Goal: Task Accomplishment & Management: Manage account settings

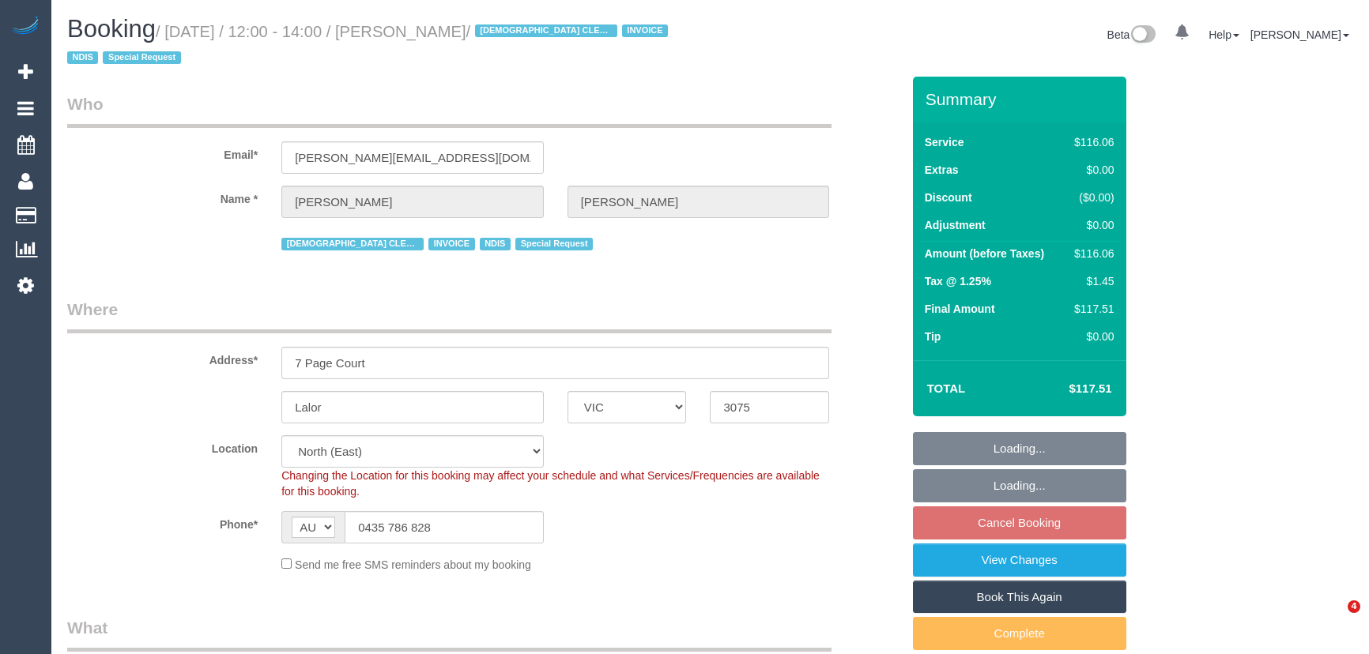
select select "VIC"
select select "object:622"
select select "number:28"
select select "number:14"
select select "number:19"
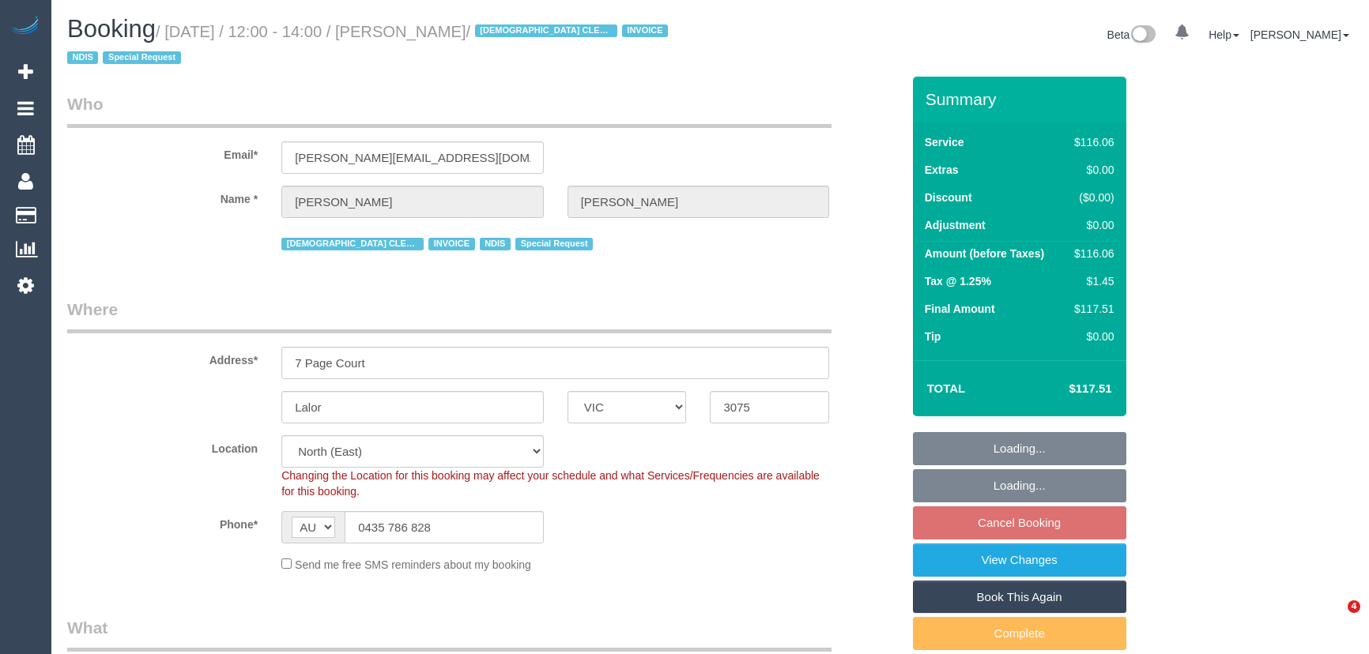
select select "number:25"
select select "number:35"
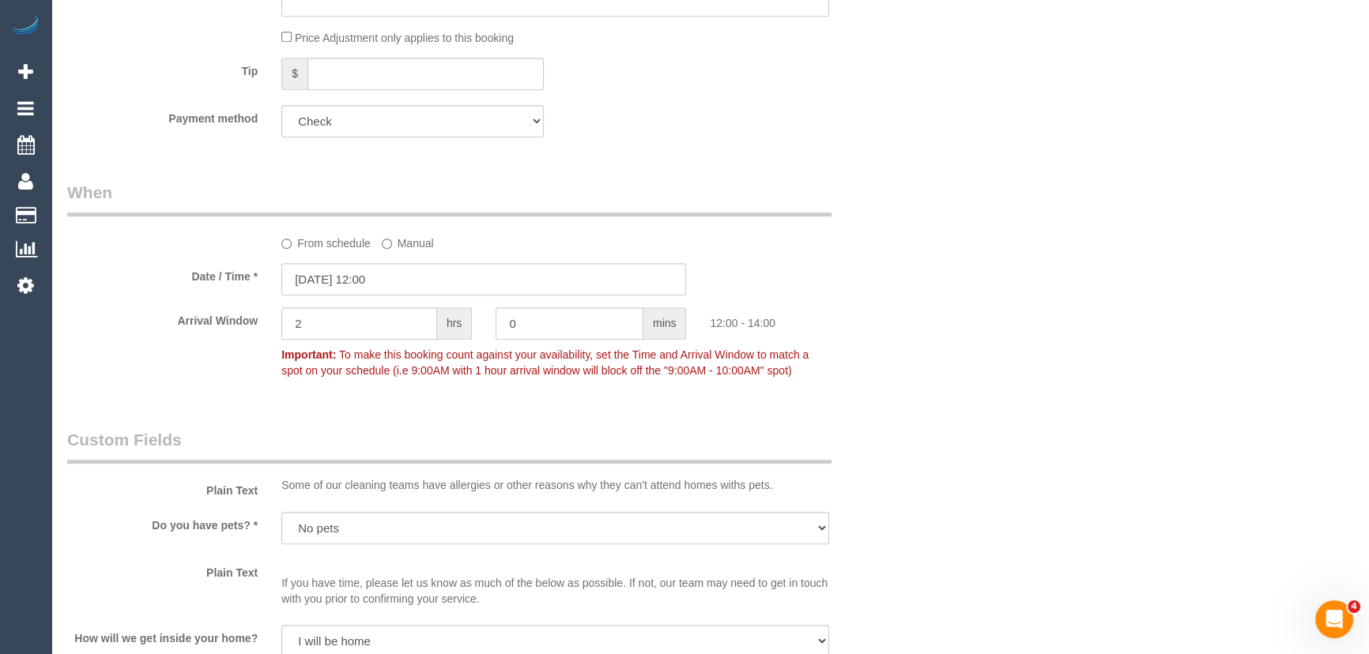
scroll to position [1077, 0]
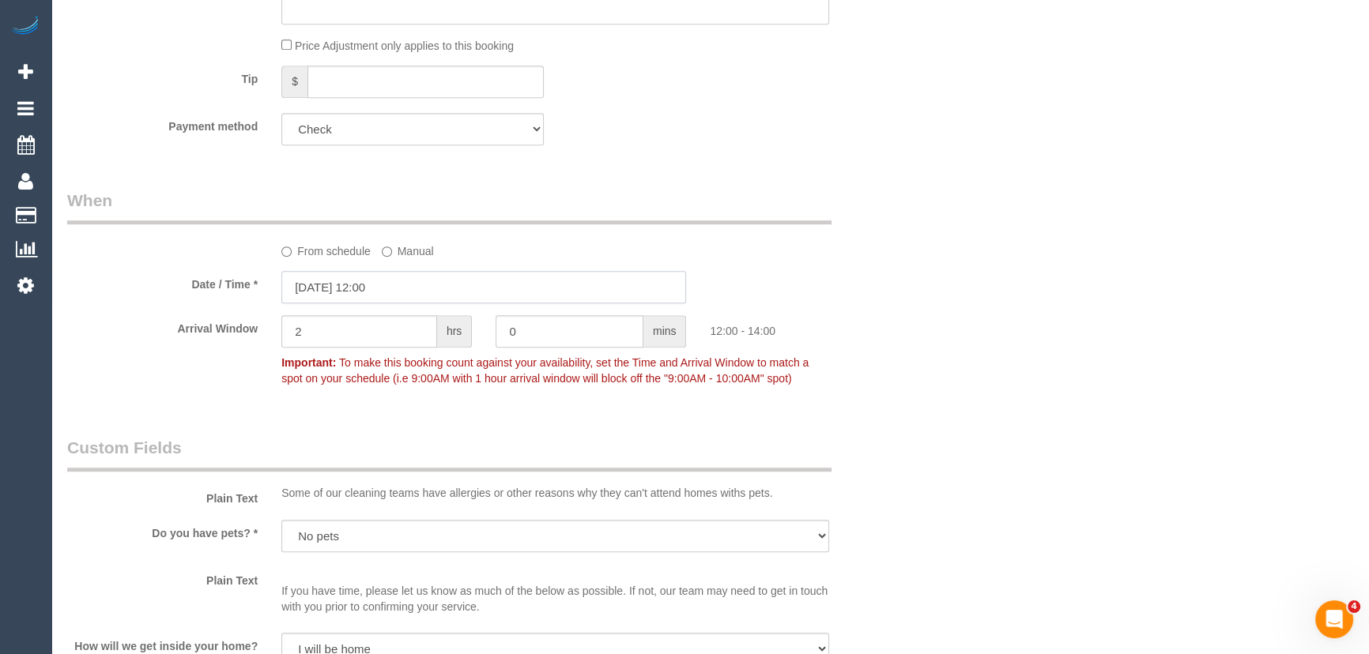
click at [425, 289] on input "23/09/2025 12:00" at bounding box center [483, 287] width 405 height 32
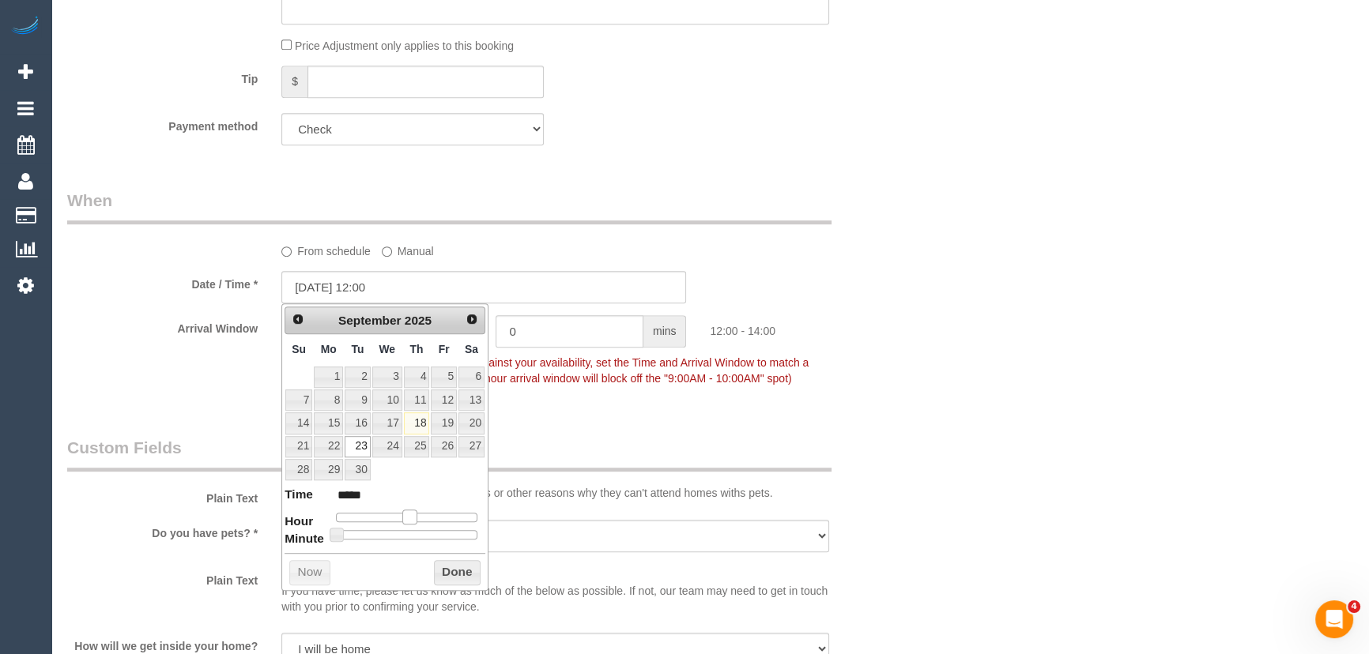
type input "23/09/2025 11:00"
type input "*****"
type input "23/09/2025 10:00"
type input "*****"
type input "23/09/2025 09:00"
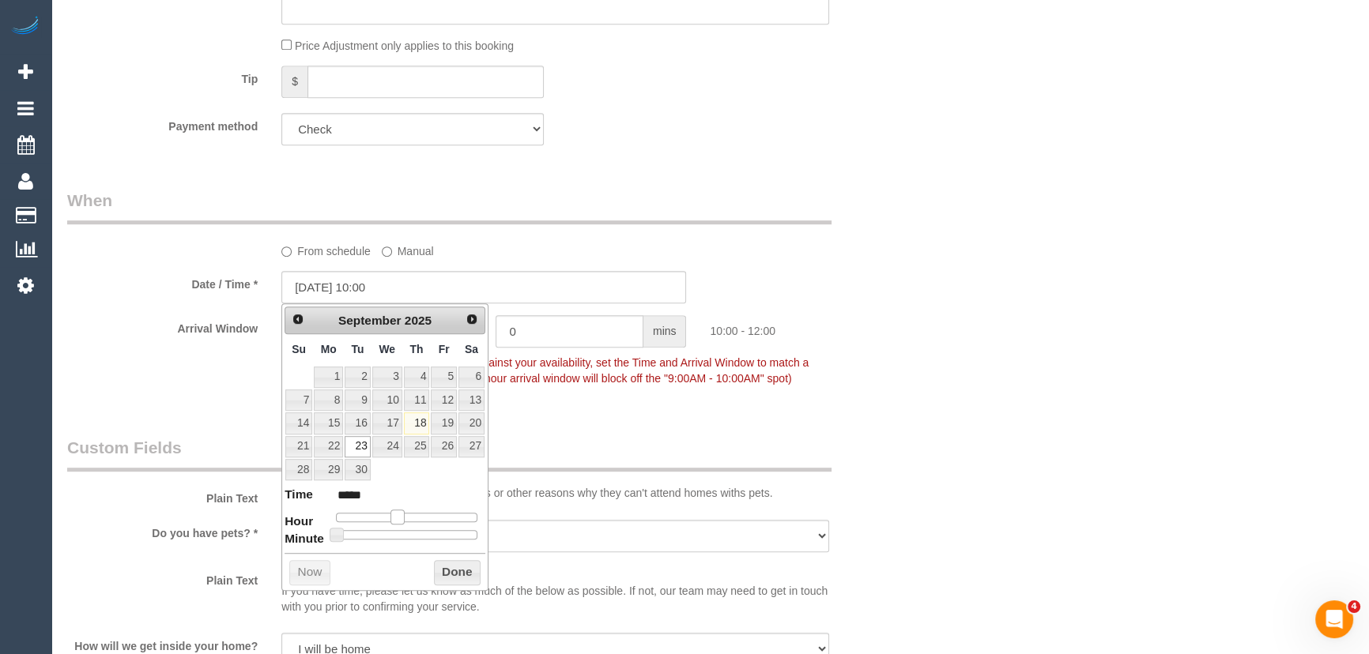
type input "*****"
drag, startPoint x: 405, startPoint y: 518, endPoint x: 387, endPoint y: 517, distance: 18.2
click at [387, 517] on span at bounding box center [391, 517] width 14 height 14
click at [601, 393] on fieldset "When From schedule Manual Date / Time * 23/09/2025 09:00 Arrival Window 2 hrs 0…" at bounding box center [484, 297] width 834 height 216
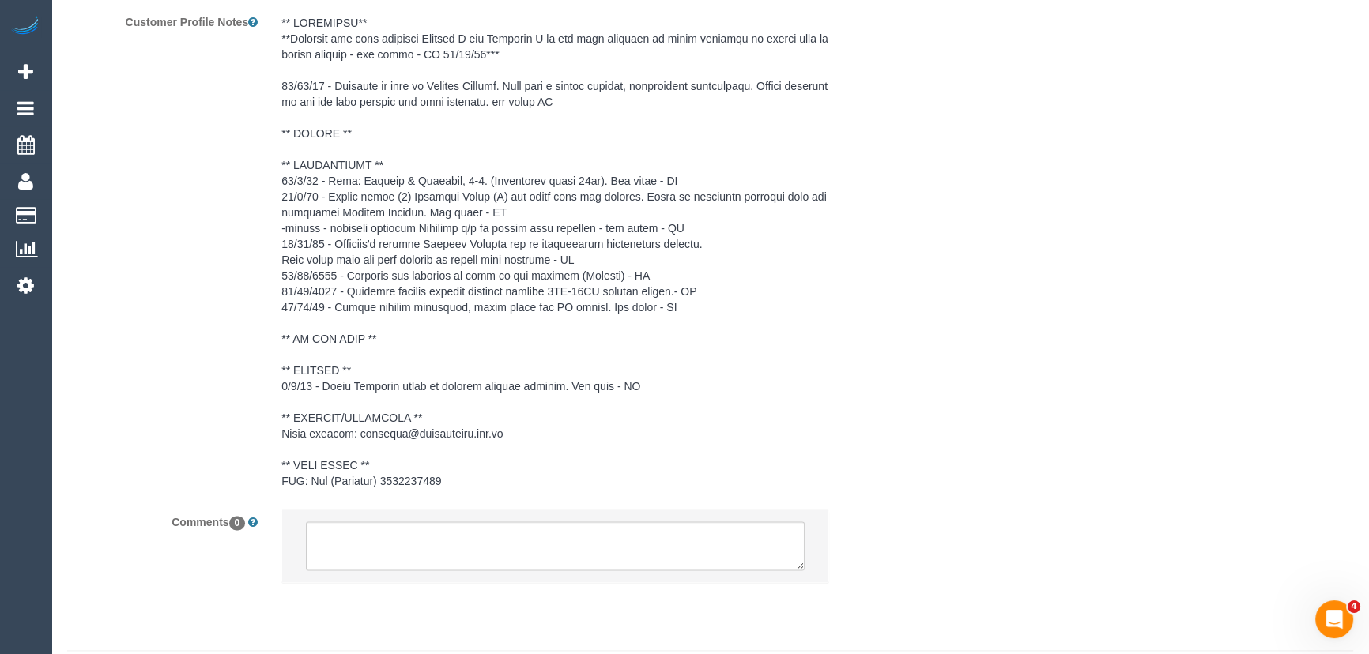
scroll to position [2461, 0]
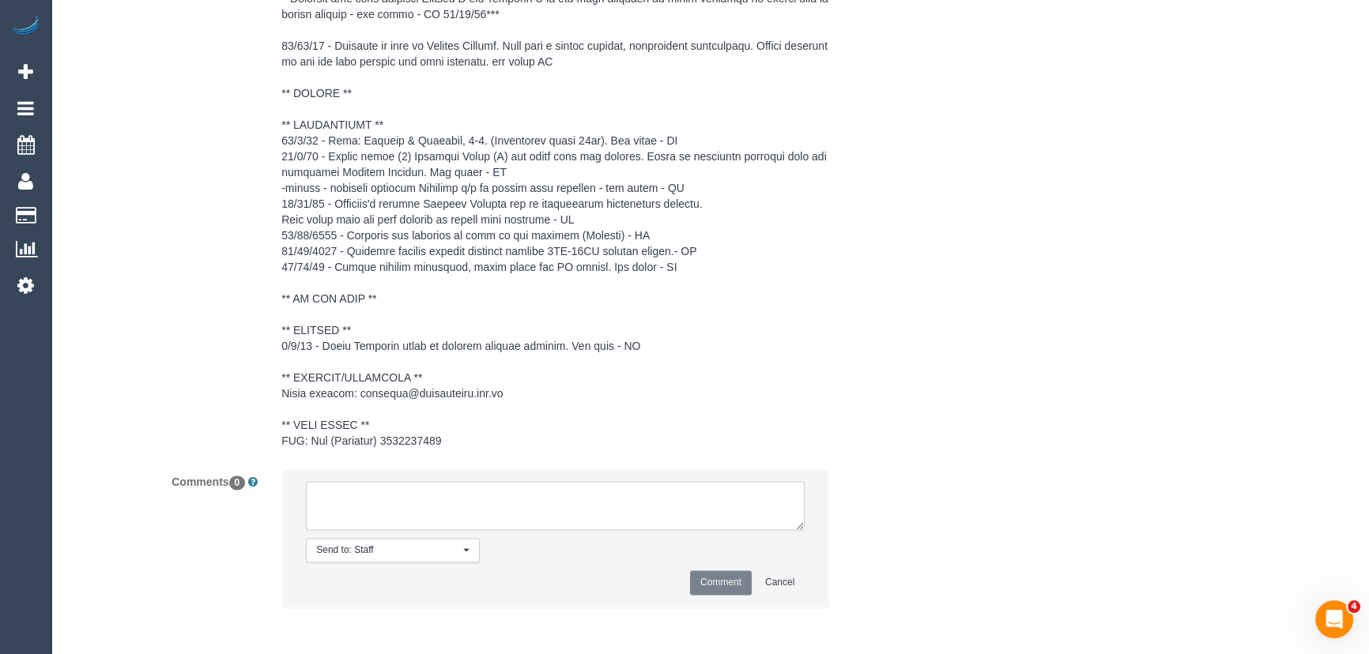
click at [371, 506] on textarea at bounding box center [555, 505] width 499 height 49
type textarea "customer has been informed of AW 9-11am - via text"
click at [730, 585] on button "Comment" at bounding box center [721, 582] width 62 height 24
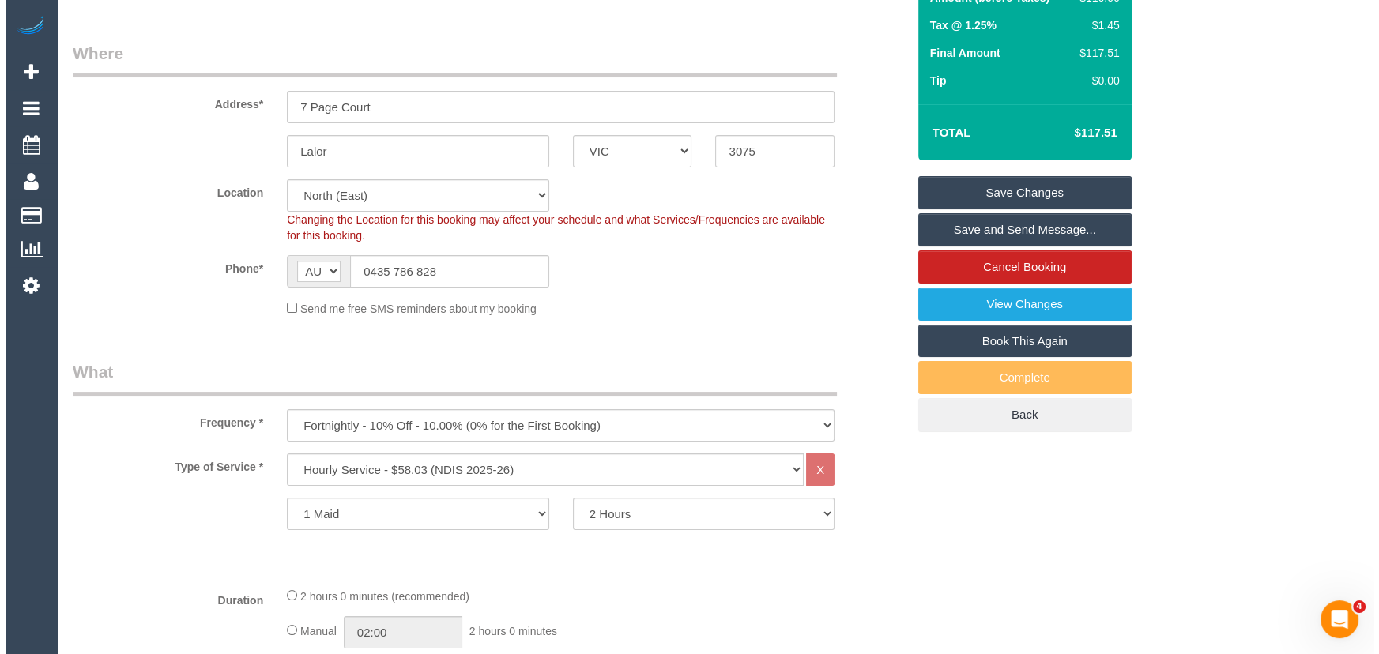
scroll to position [0, 0]
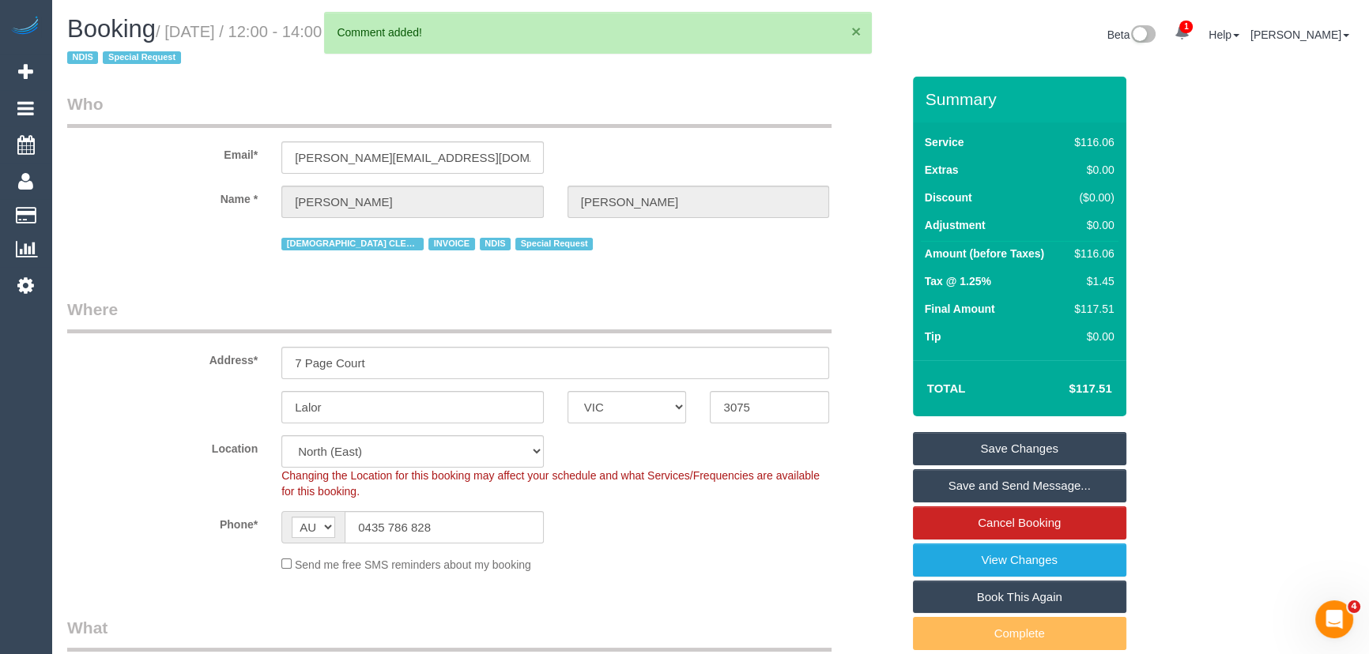
click at [851, 32] on button "×" at bounding box center [855, 31] width 9 height 17
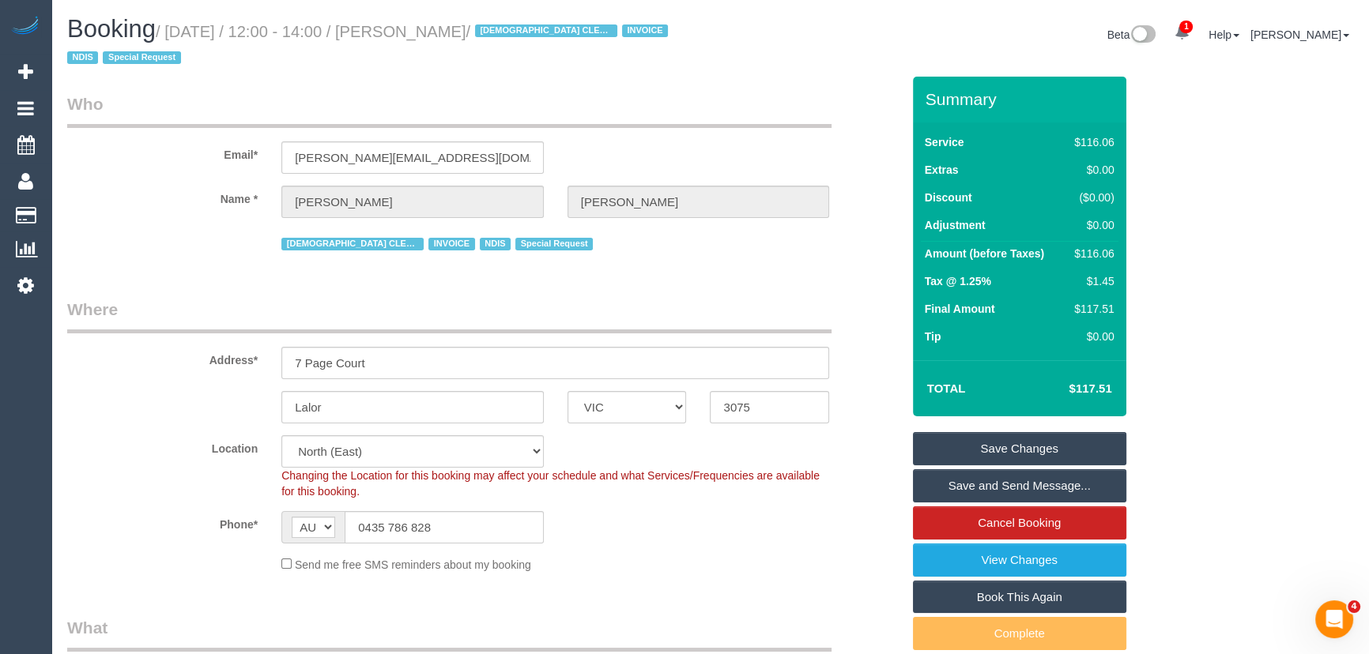
click at [450, 28] on small "/ September 23, 2025 / 12:00 - 14:00 / Filomena Carlone / FEMALE CLEANER NEEDED…" at bounding box center [369, 45] width 605 height 44
copy small "Filomena Carlone"
click at [984, 455] on link "Save Changes" at bounding box center [1019, 448] width 213 height 33
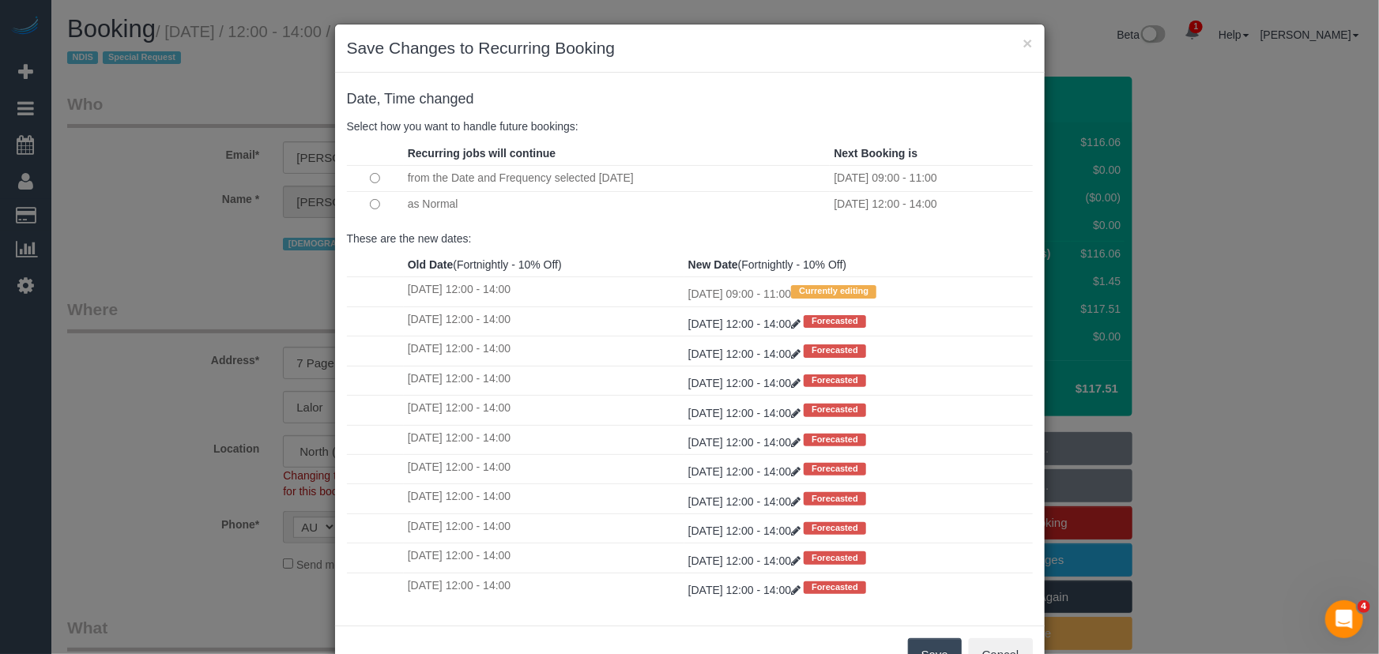
click at [932, 643] on button "Save" at bounding box center [935, 654] width 54 height 33
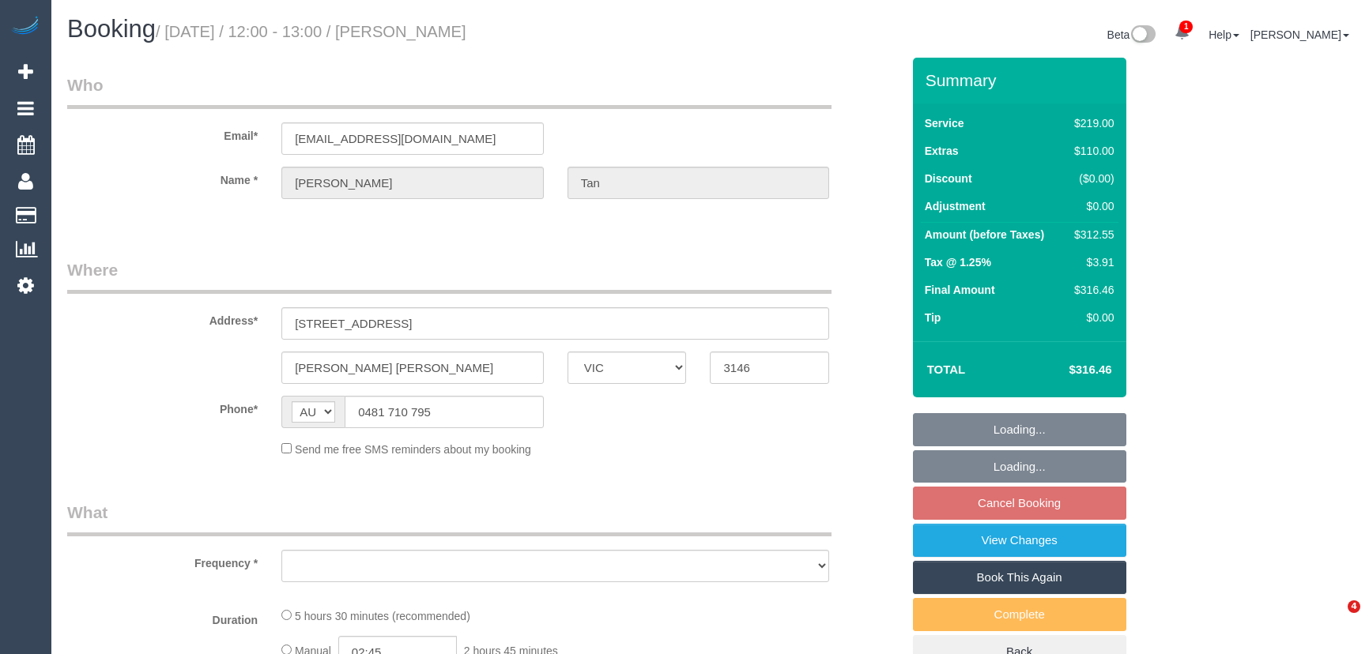
select select "VIC"
select select "object:531"
select select "string:stripe-pm_1PNr9H2GScqysDRVJCKZgeGH"
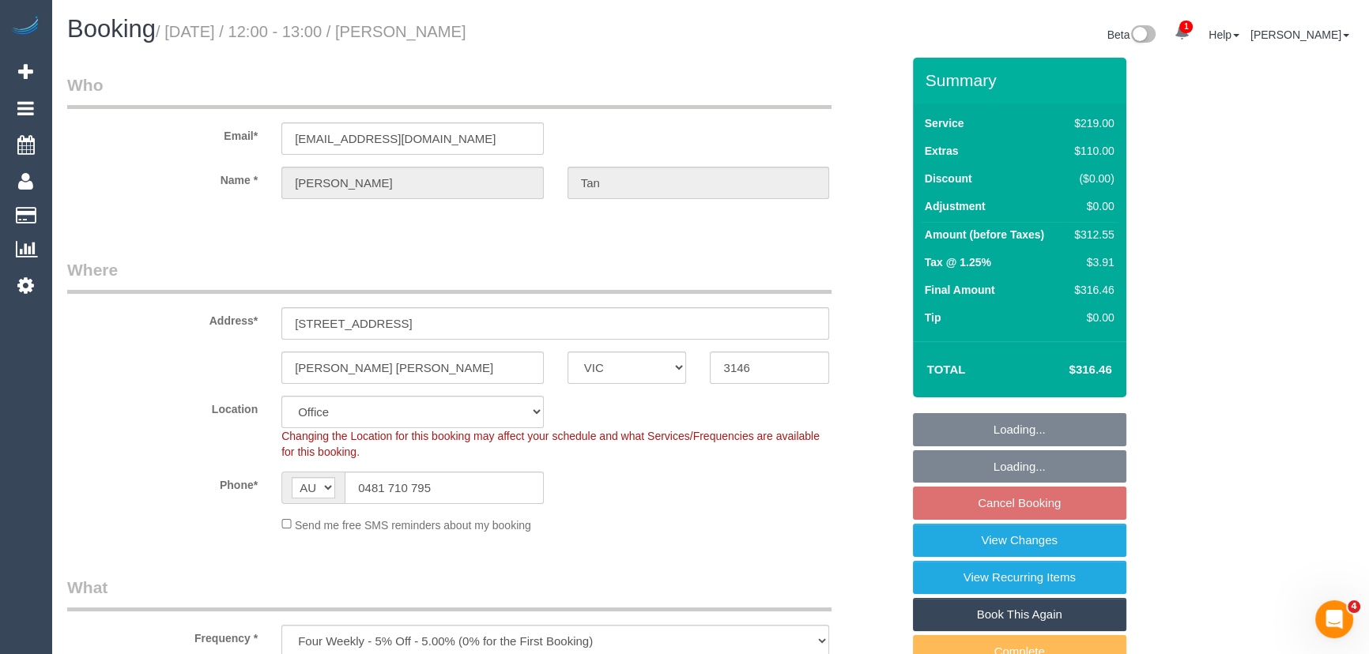
select select "object:657"
select select "number:29"
select select "number:14"
select select "number:18"
select select "number:25"
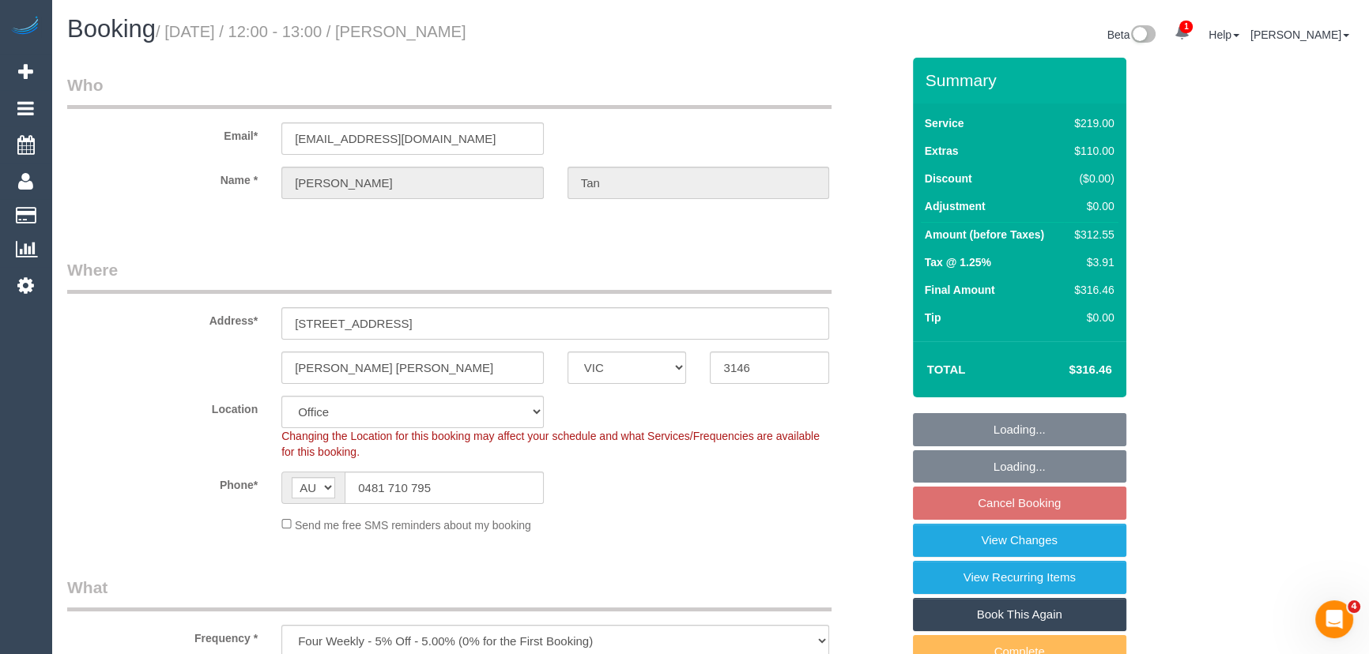
select select "number:34"
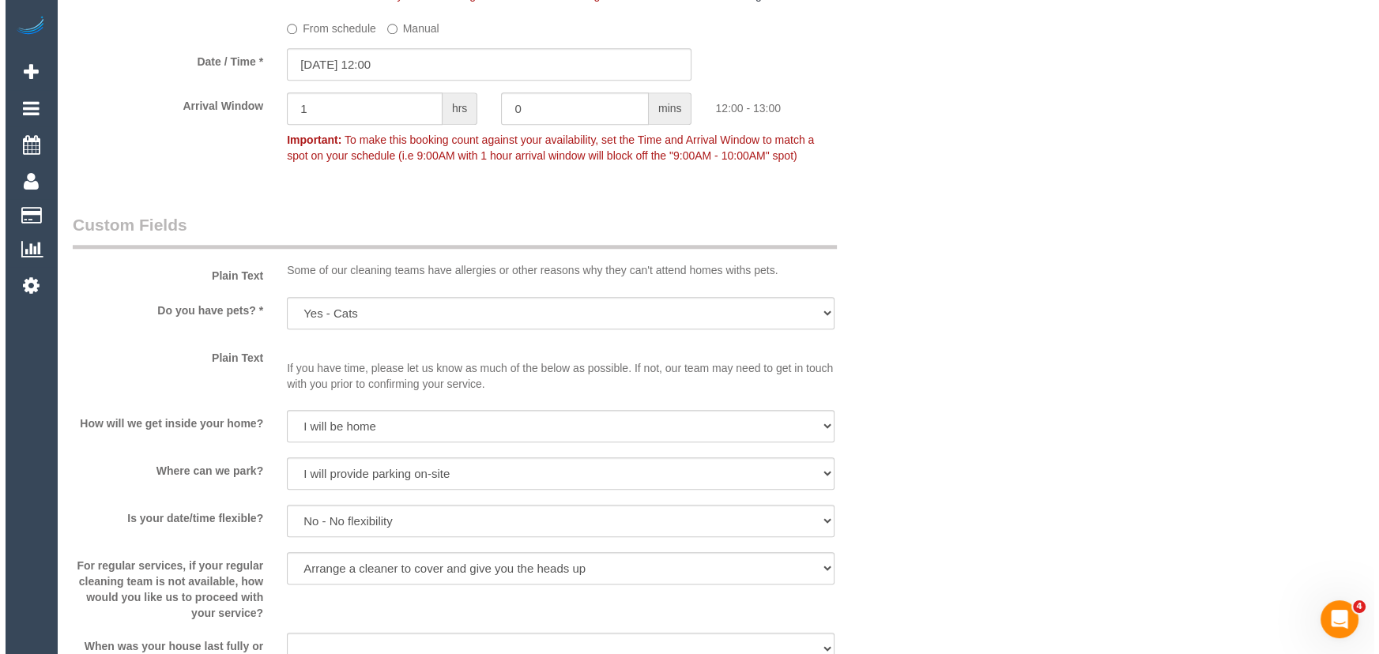
scroll to position [2011, 0]
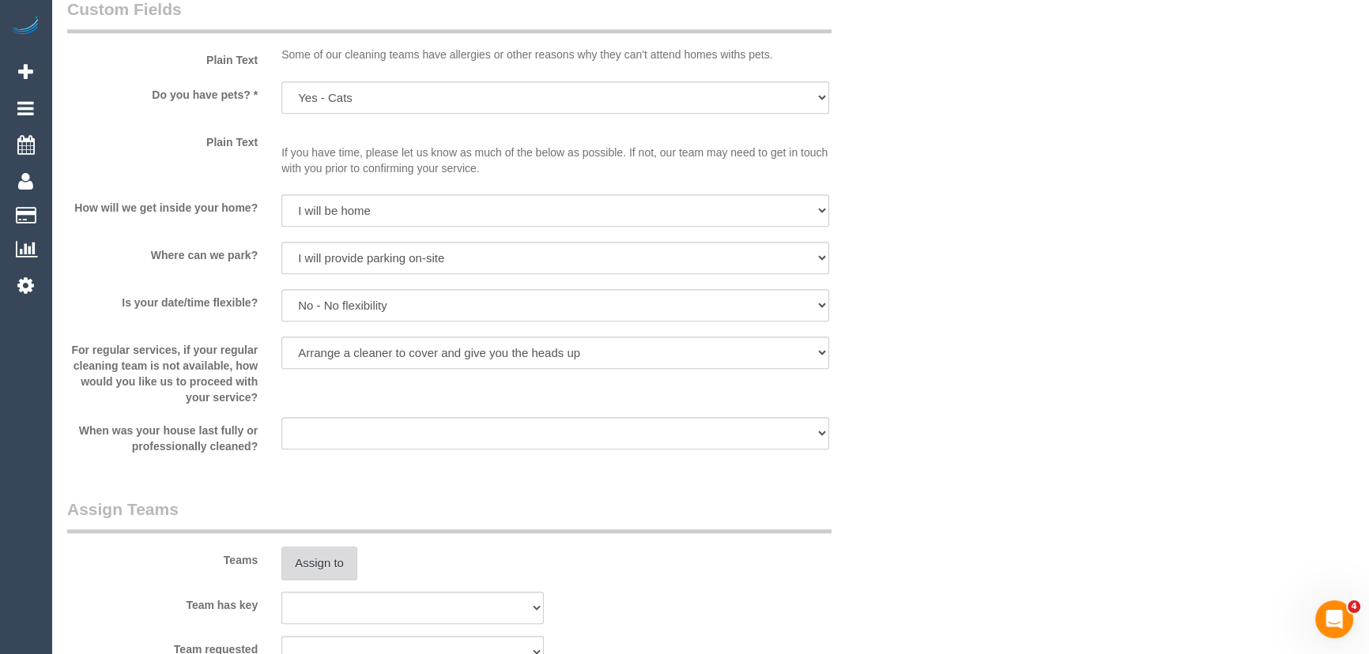
click at [316, 558] on button "Assign to" at bounding box center [319, 563] width 76 height 33
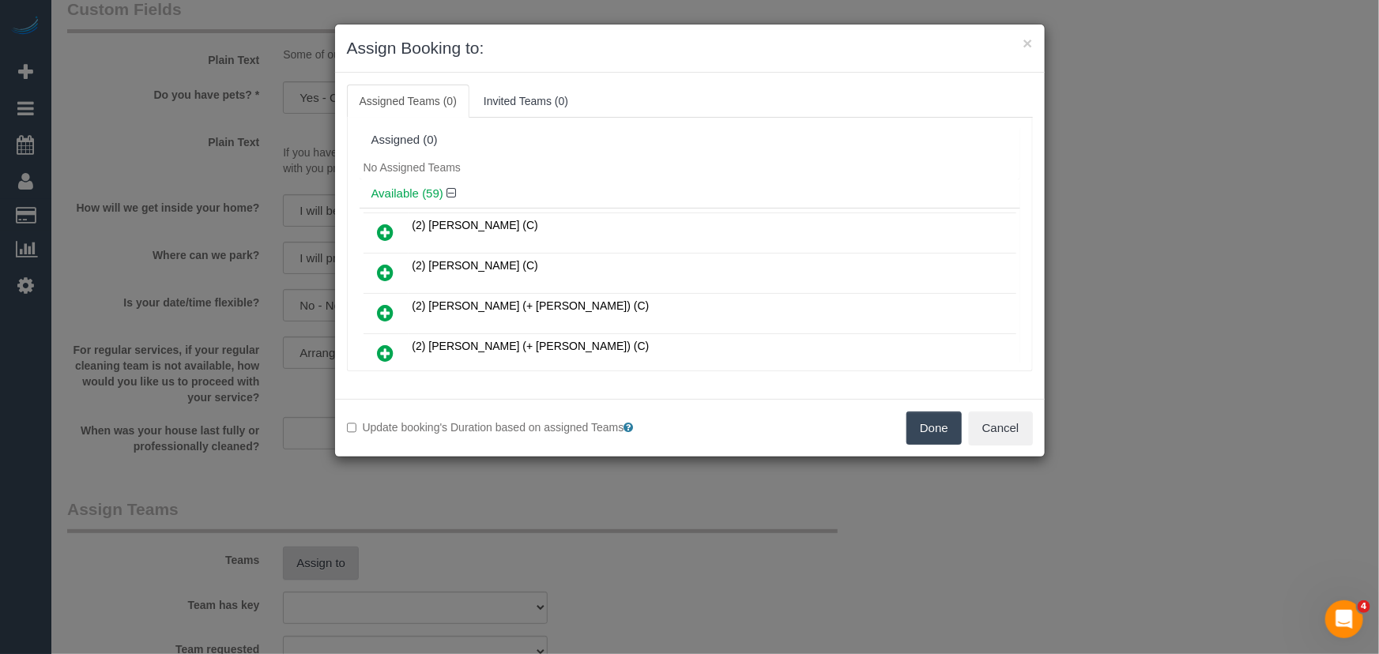
scroll to position [9928, 0]
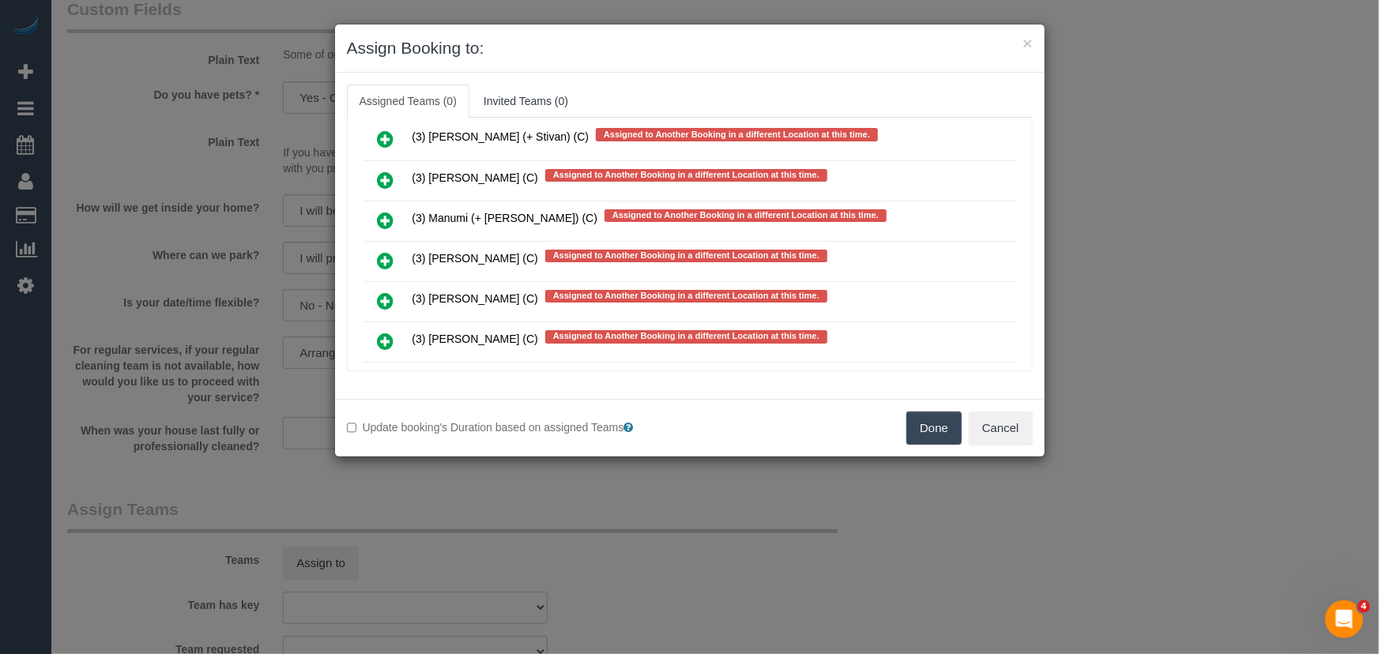
click at [392, 454] on icon at bounding box center [386, 463] width 17 height 19
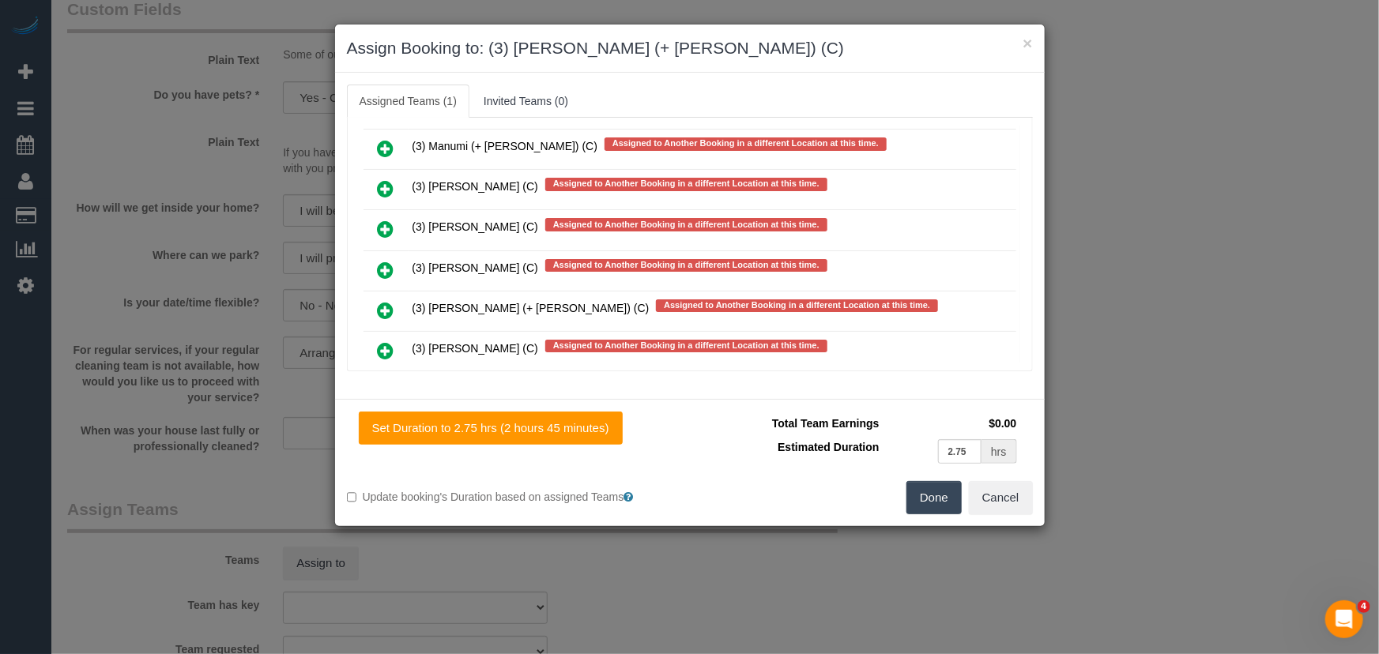
click at [378, 503] on icon at bounding box center [386, 512] width 17 height 19
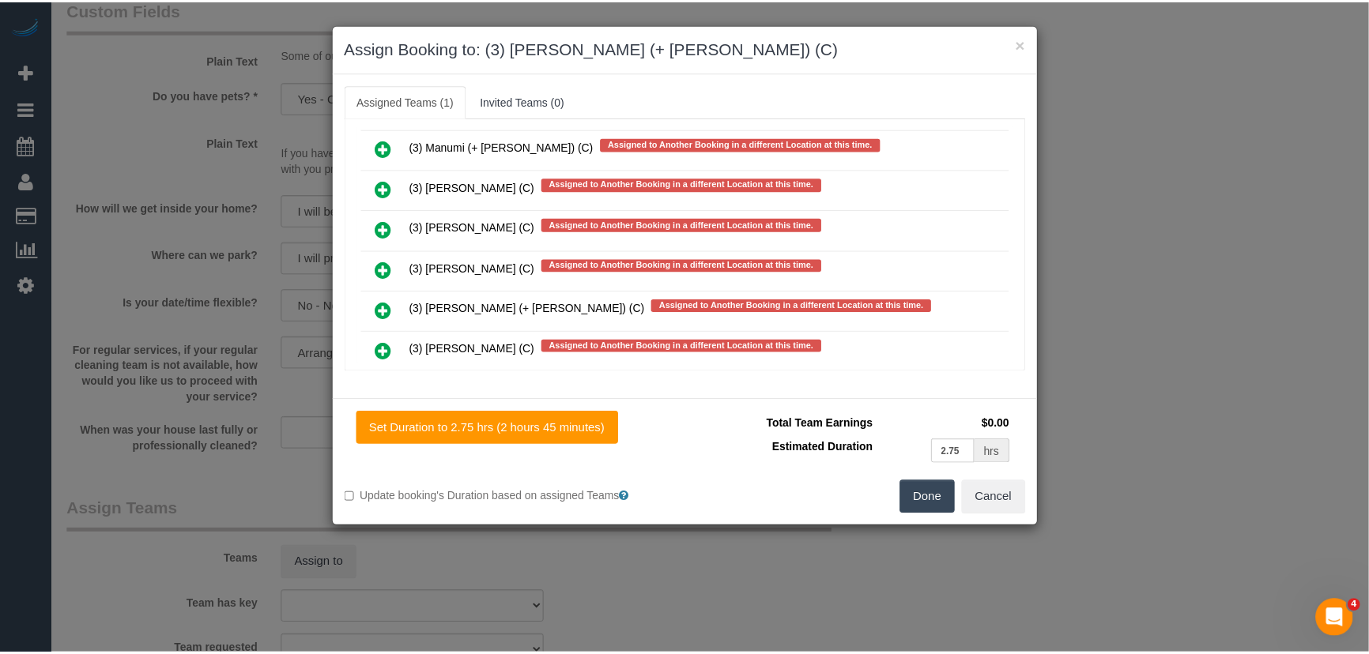
scroll to position [10089, 0]
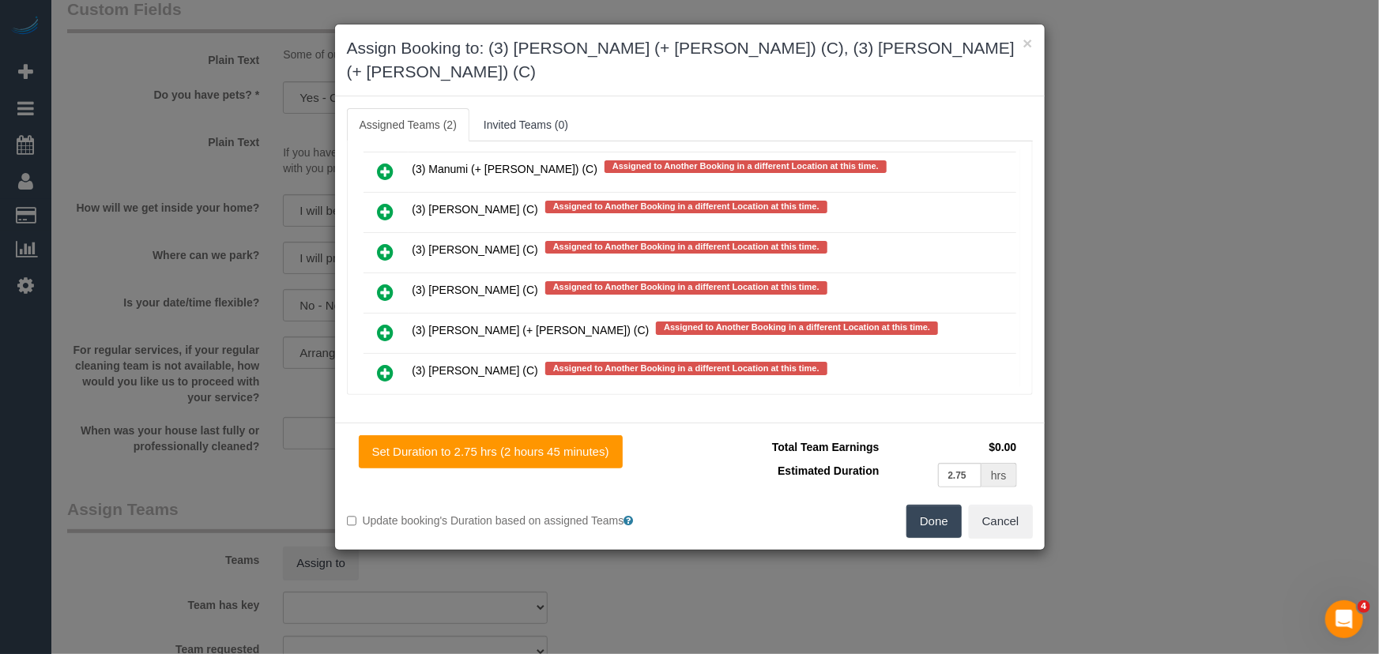
click at [931, 505] on button "Done" at bounding box center [933, 521] width 55 height 33
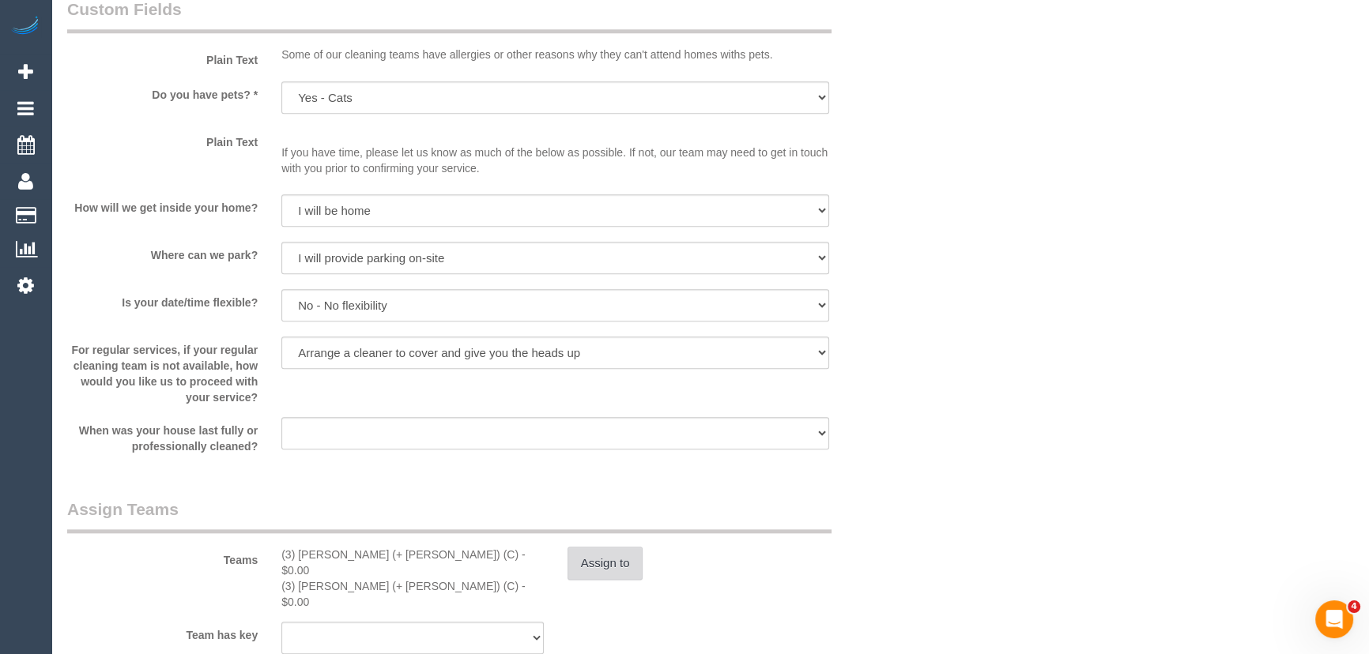
click at [604, 574] on button "Assign to" at bounding box center [605, 563] width 76 height 33
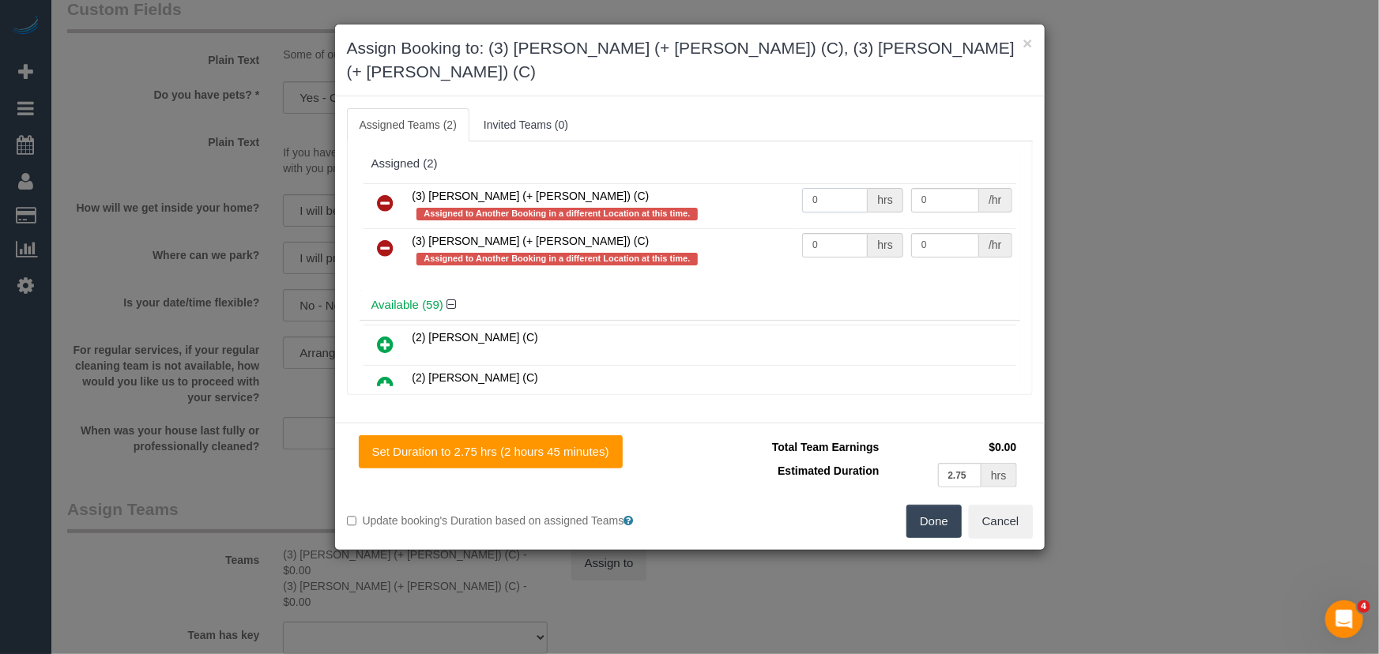
click at [840, 188] on input "0" at bounding box center [835, 200] width 66 height 24
type input "1"
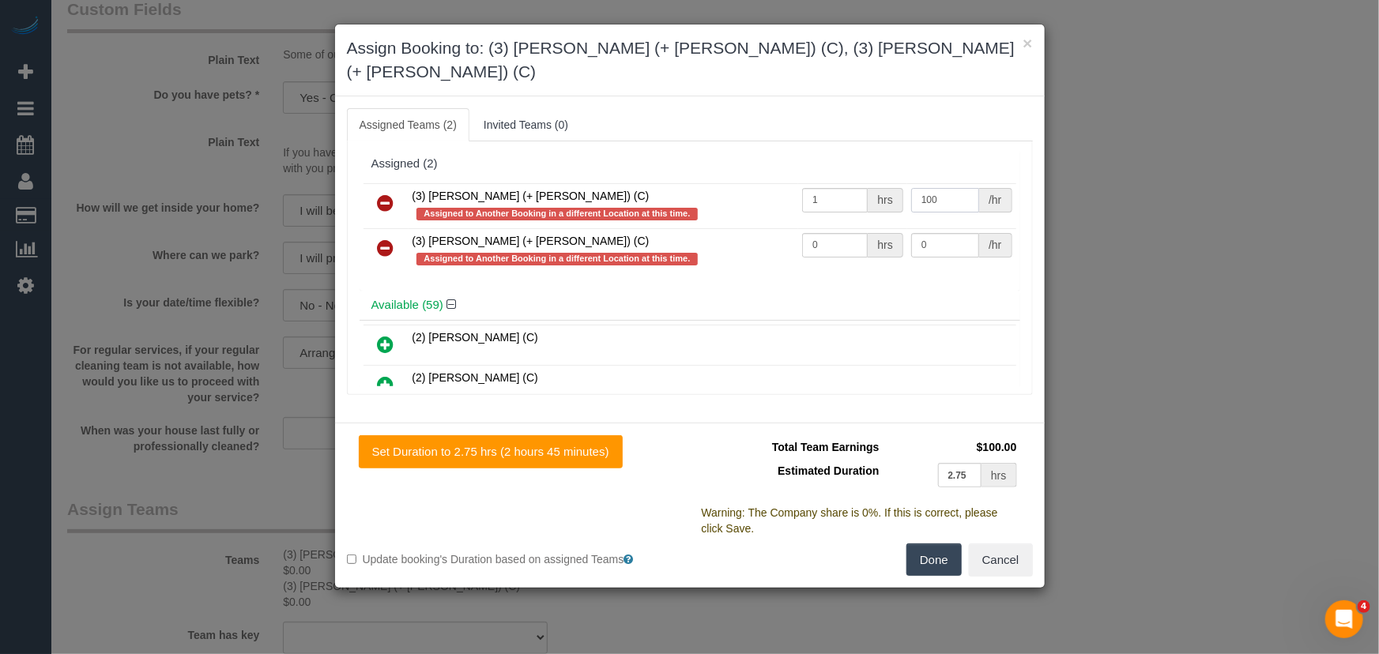
type input "100"
click at [815, 233] on input "0" at bounding box center [835, 245] width 66 height 24
type input "1"
type input "100"
click at [959, 544] on button "Done" at bounding box center [933, 560] width 55 height 33
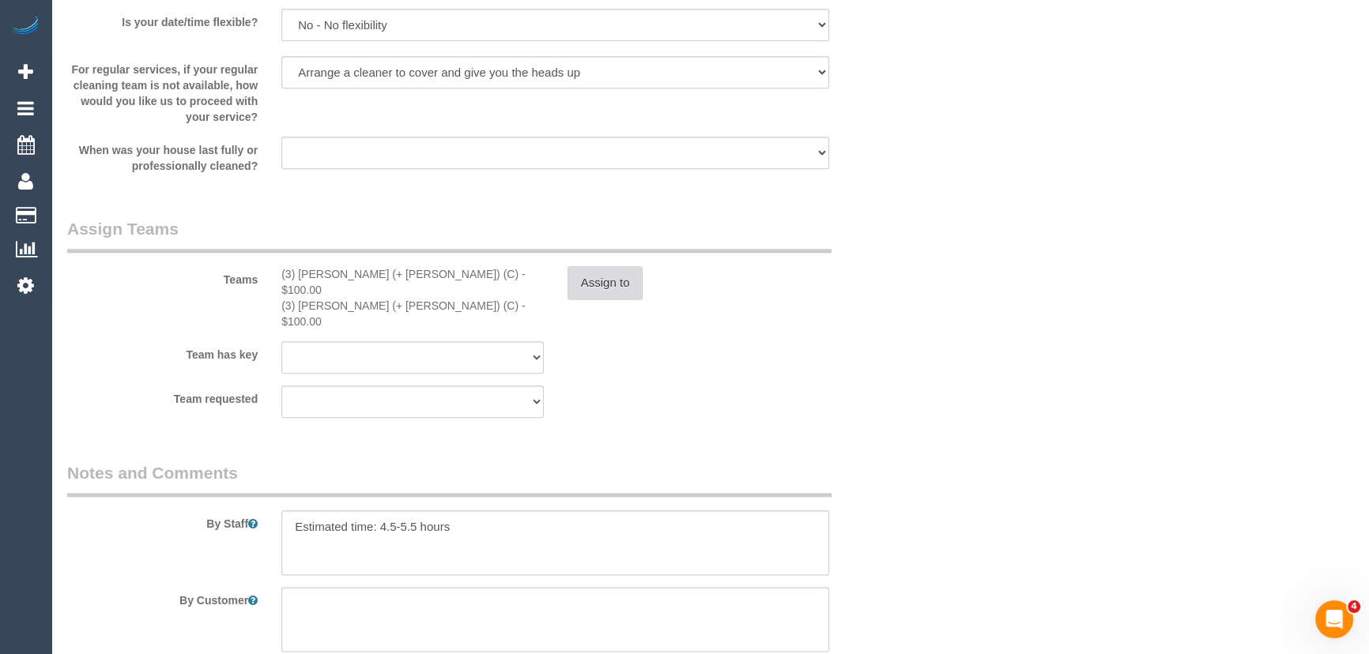
scroll to position [2299, 0]
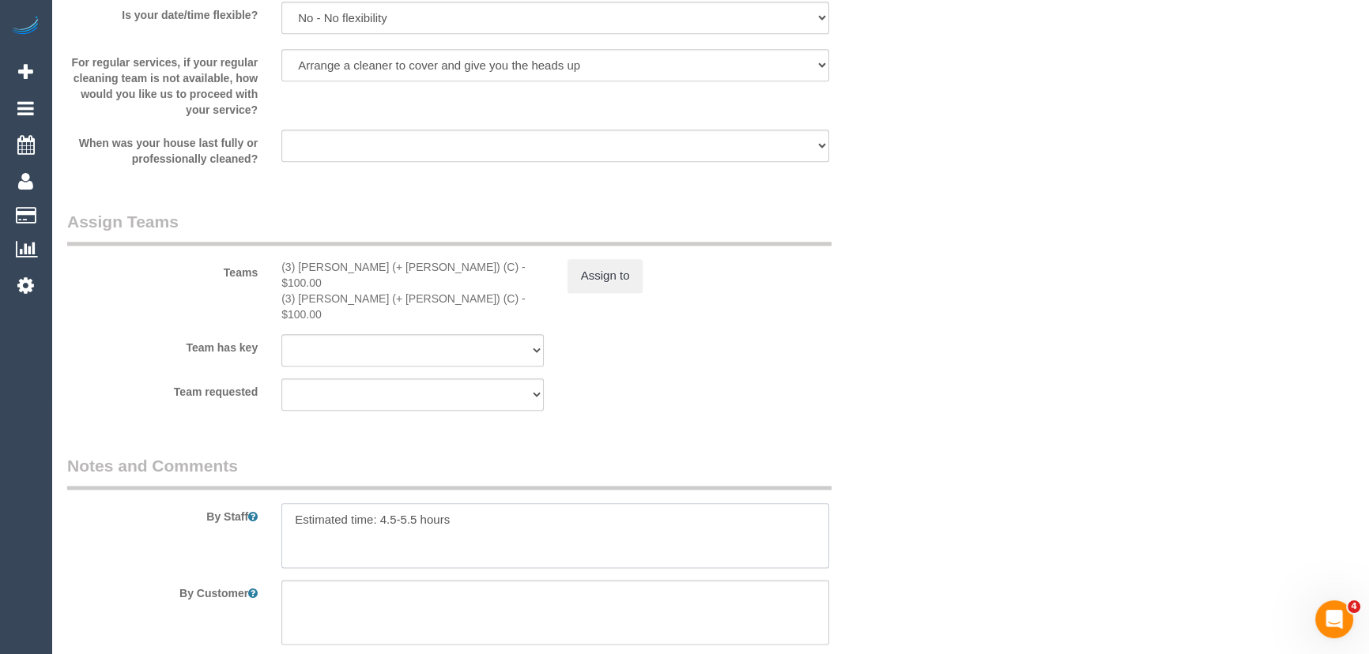
click at [284, 503] on textarea at bounding box center [555, 535] width 548 height 65
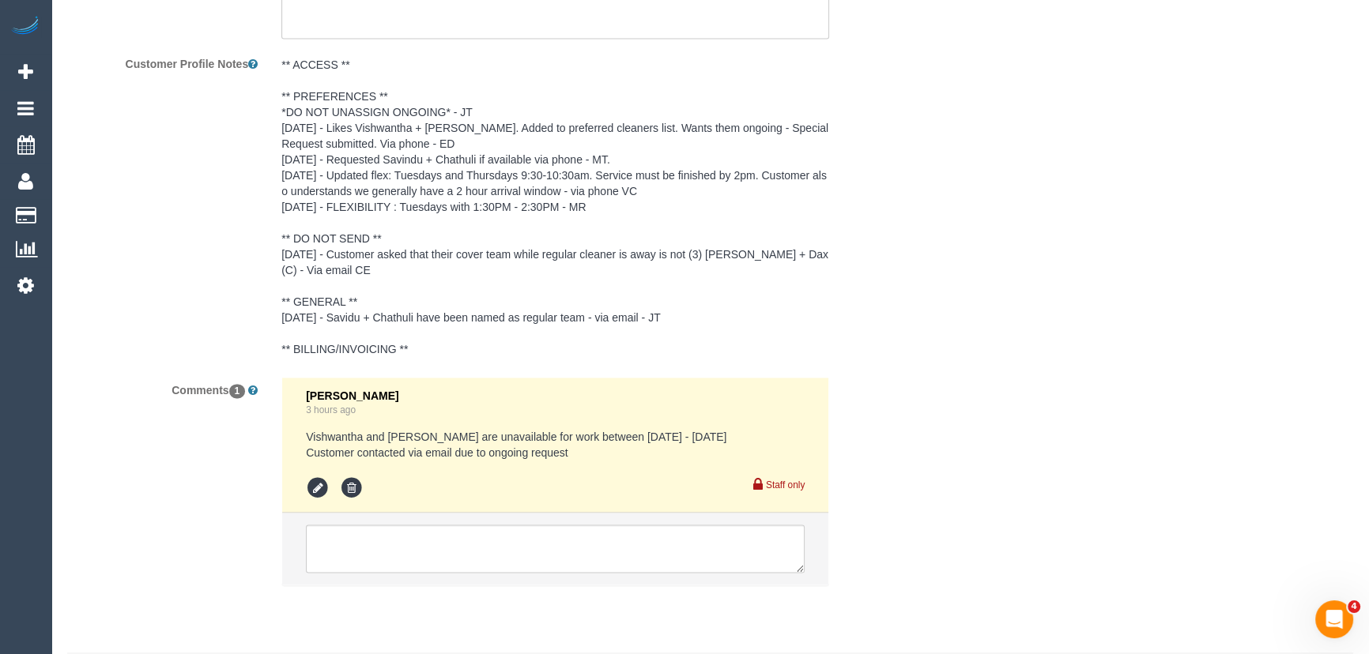
scroll to position [2923, 0]
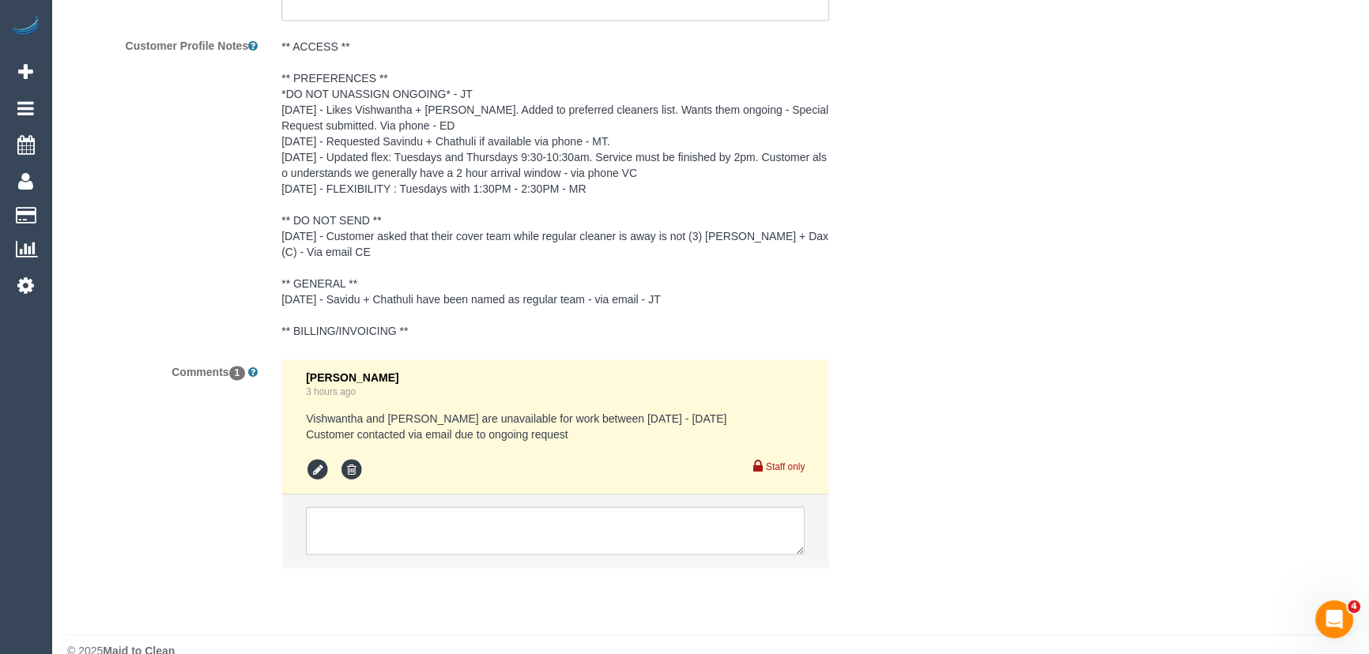
type textarea "*cover* Estimated time: 4.5-5.5 hours"
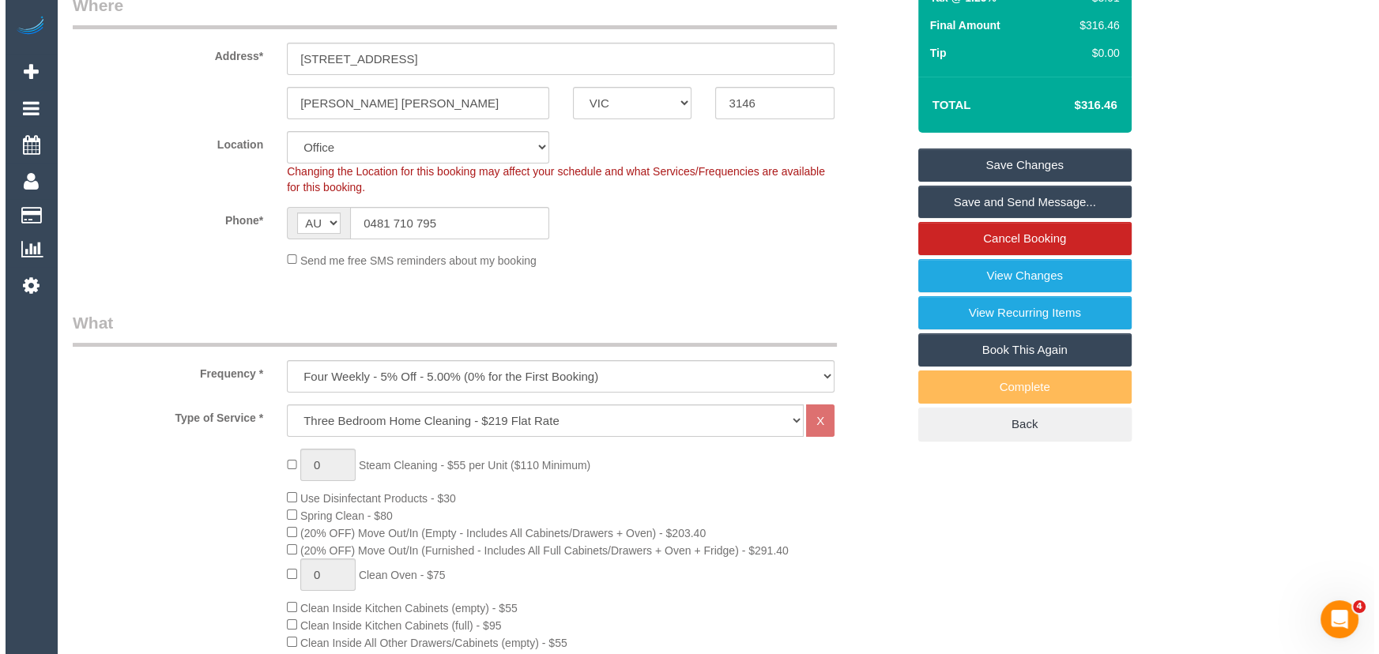
scroll to position [0, 0]
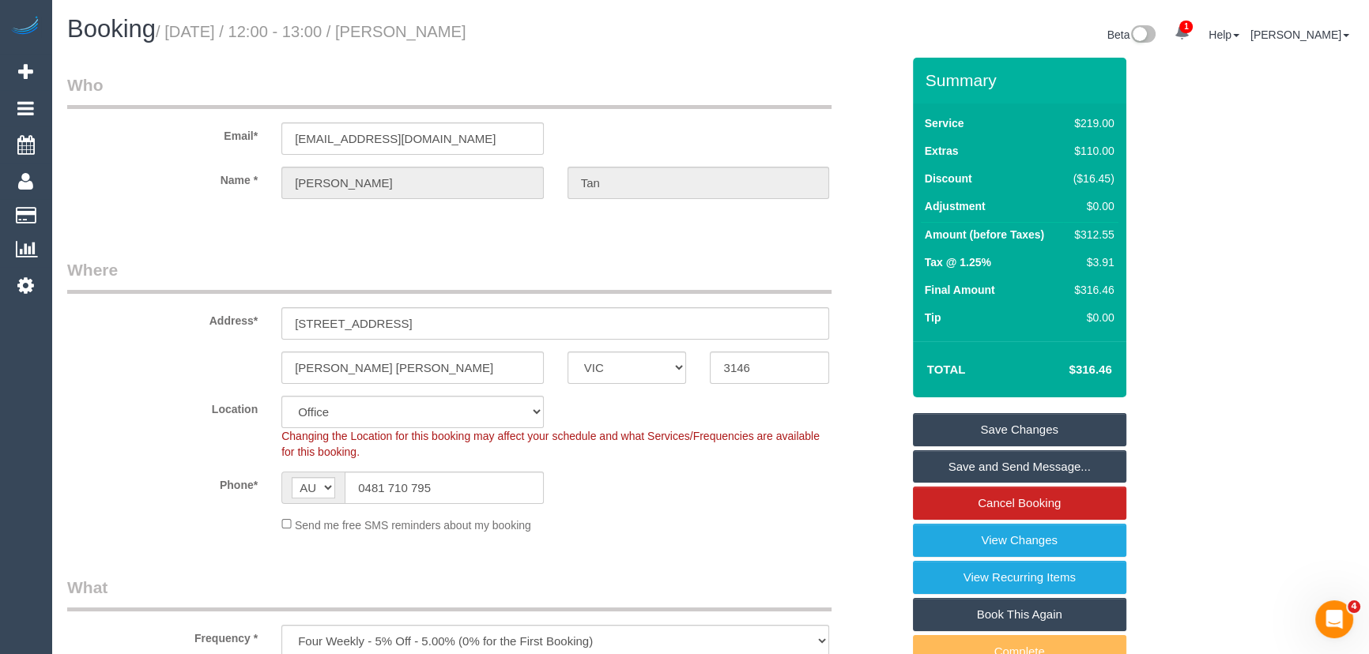
click at [463, 24] on small "/ [DATE] / 12:00 - 13:00 / [PERSON_NAME]" at bounding box center [311, 31] width 311 height 17
copy small "[PERSON_NAME]"
click at [1007, 469] on link "Save and Send Message..." at bounding box center [1019, 466] width 213 height 33
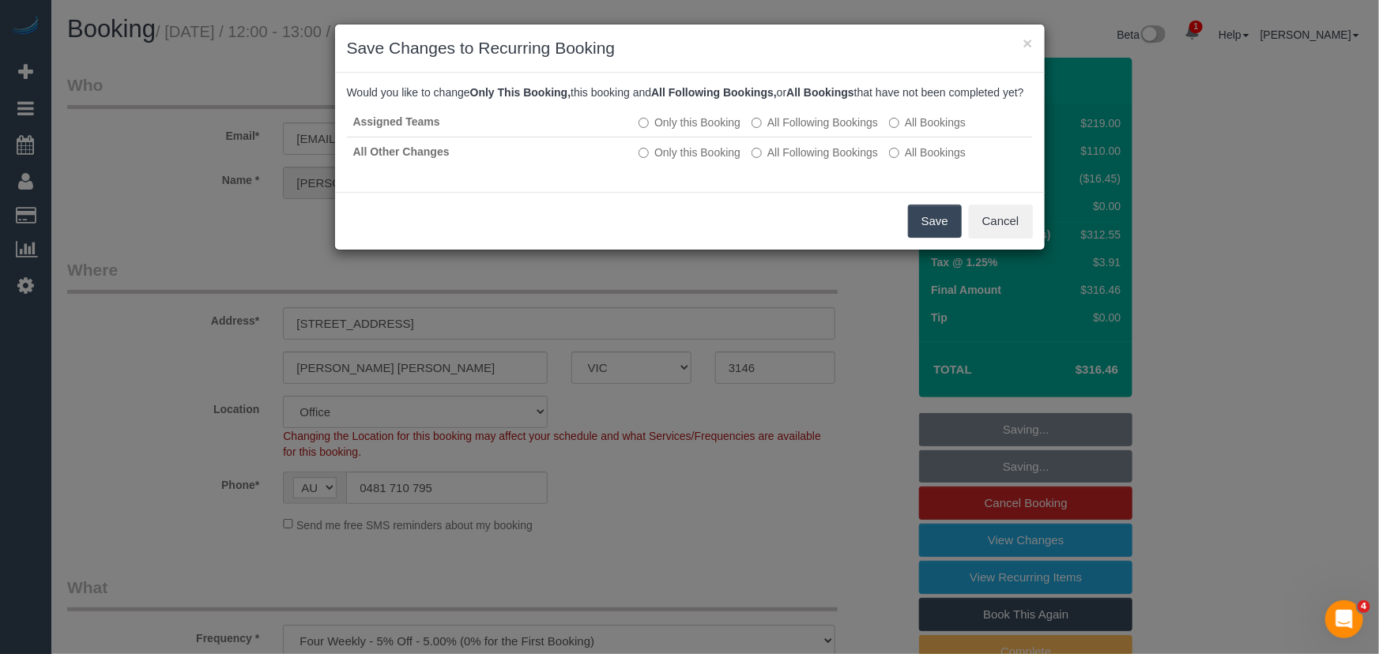
click at [928, 238] on button "Save" at bounding box center [935, 221] width 54 height 33
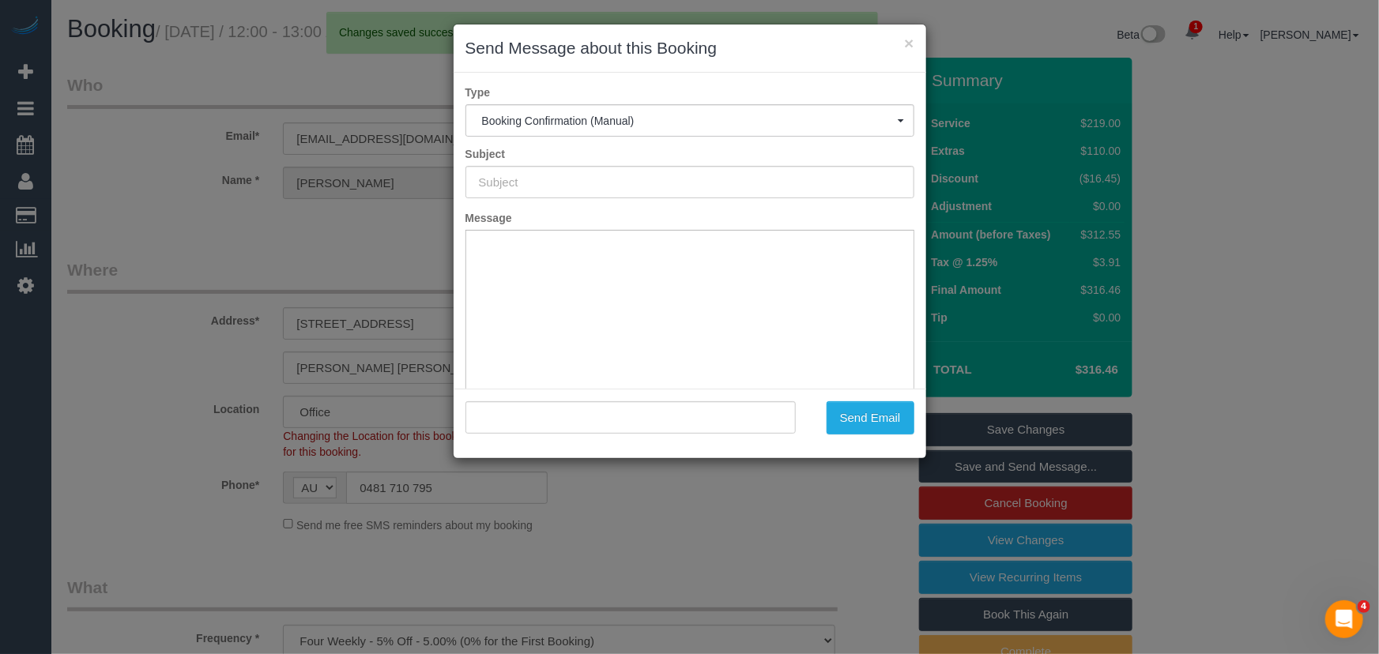
type input "Booking Confirmed"
type input ""[PERSON_NAME]" <[EMAIL_ADDRESS][DOMAIN_NAME]>"
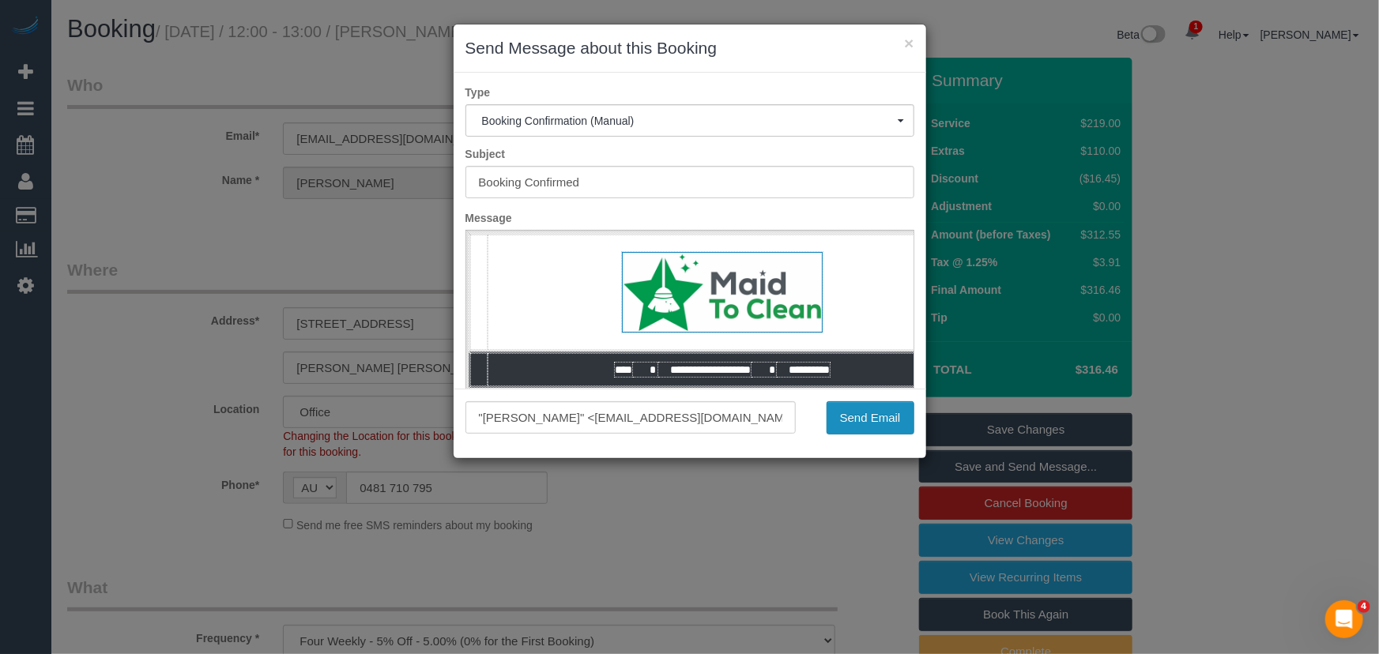
click at [857, 431] on button "Send Email" at bounding box center [870, 417] width 88 height 33
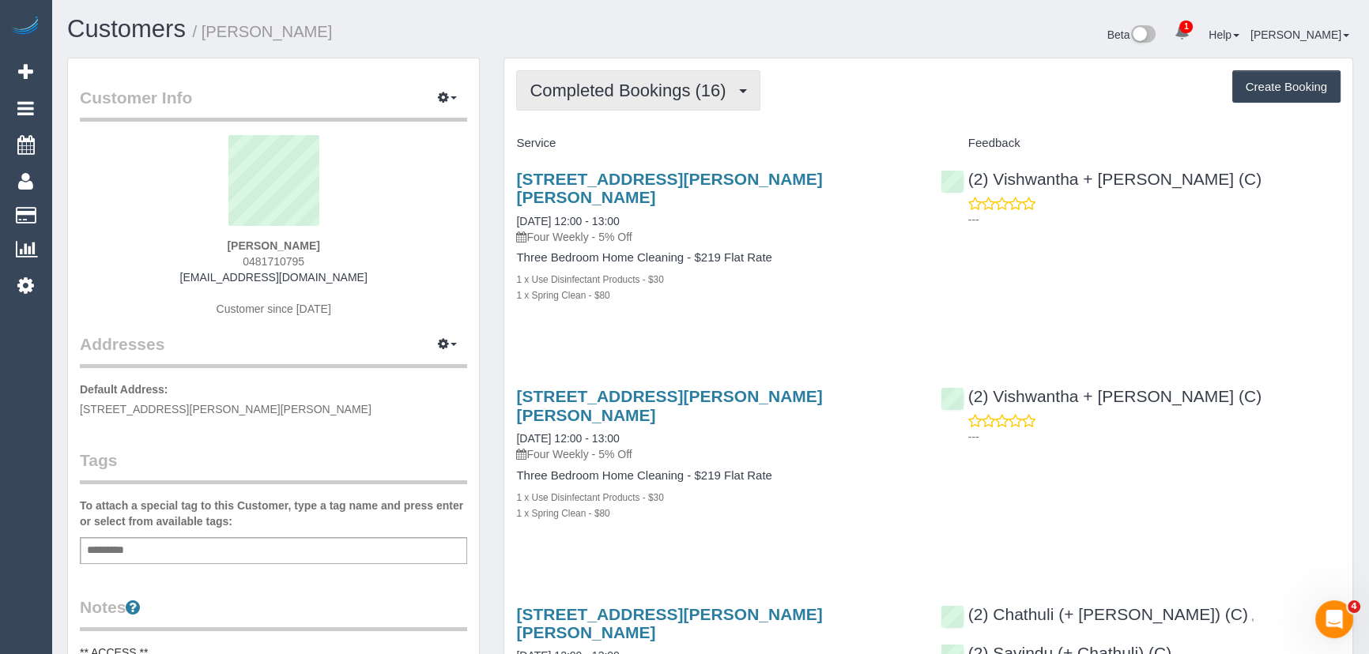
click at [653, 96] on span "Completed Bookings (16)" at bounding box center [631, 91] width 204 height 20
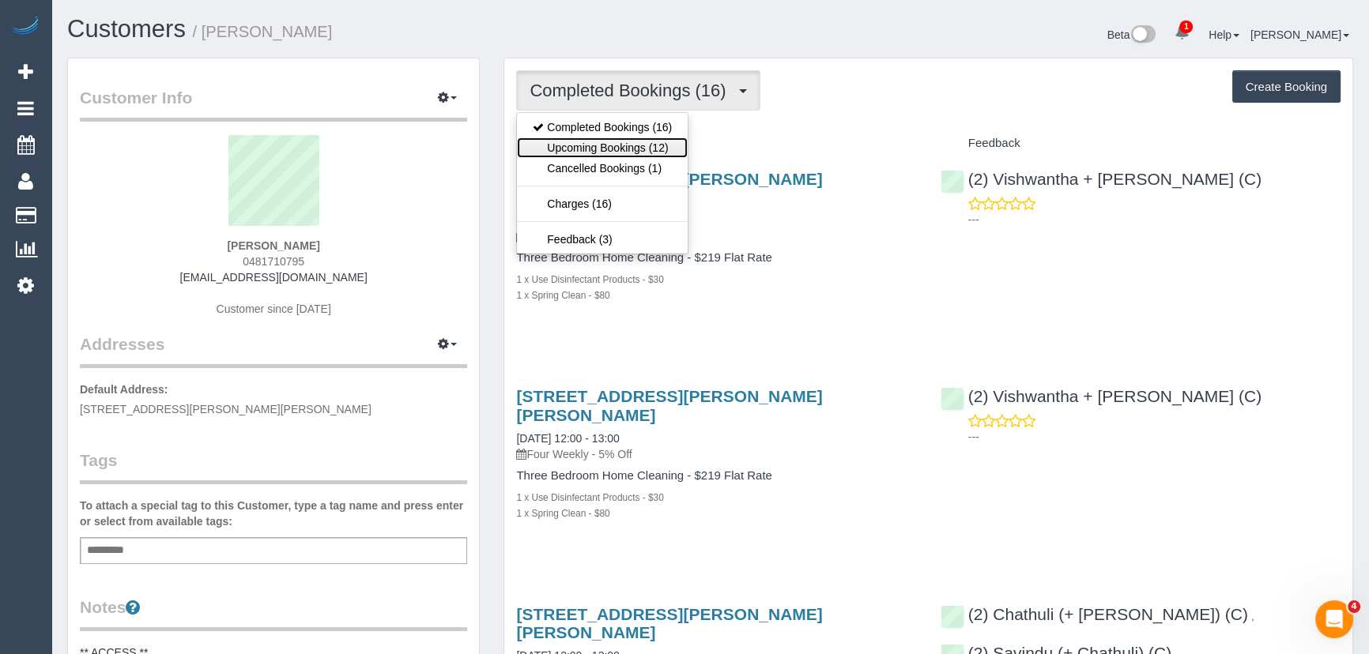
click at [642, 149] on link "Upcoming Bookings (12)" at bounding box center [602, 147] width 171 height 21
